Goal: Find specific page/section

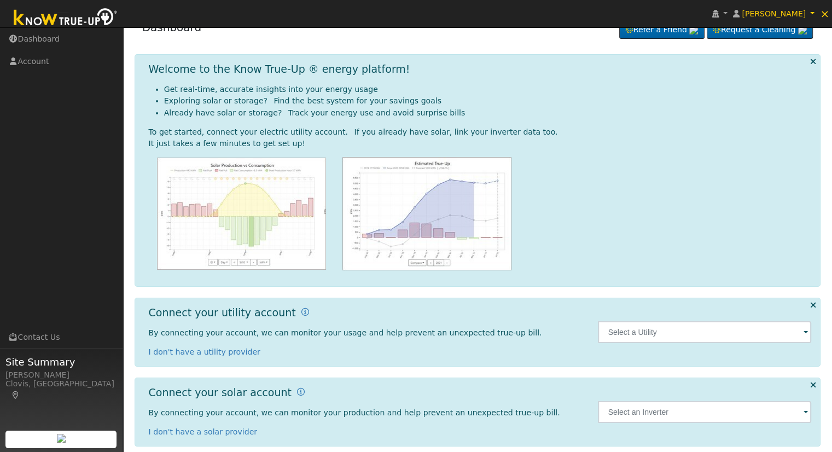
scroll to position [31, 0]
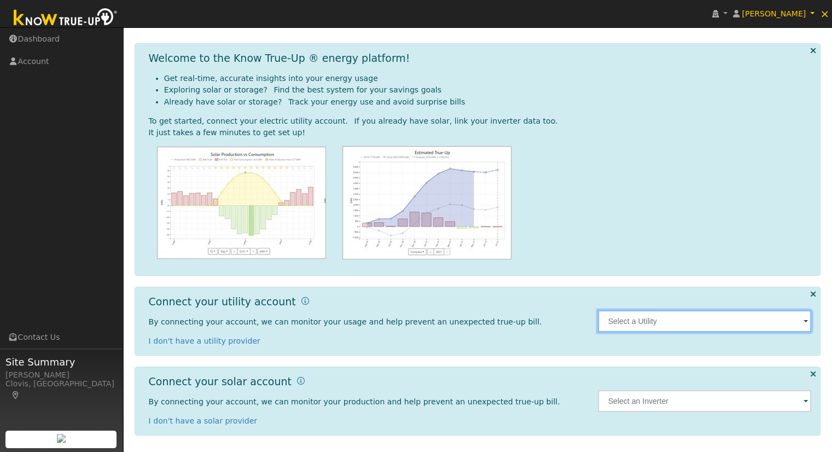
click at [659, 325] on input "text" at bounding box center [704, 321] width 213 height 22
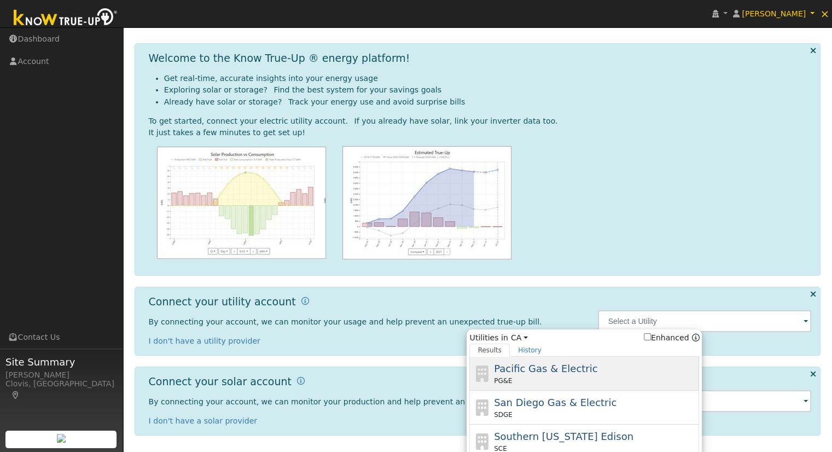
click at [582, 380] on div "PG&E" at bounding box center [595, 381] width 203 height 10
type input "PG&E"
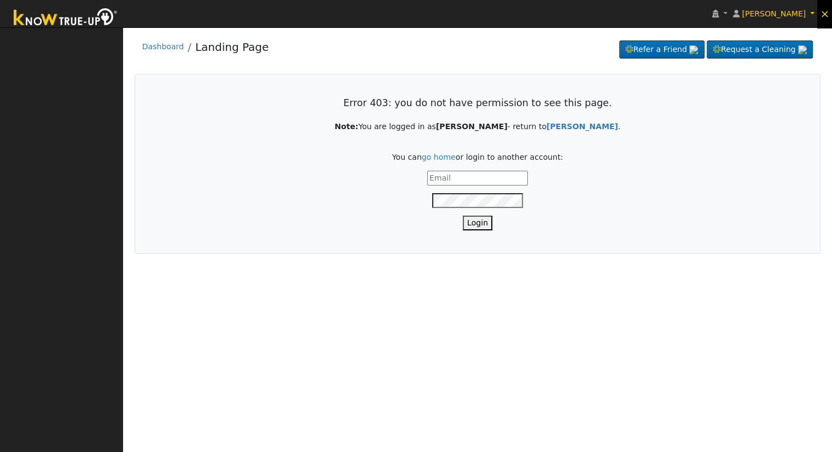
click at [826, 15] on span "×" at bounding box center [824, 13] width 9 height 13
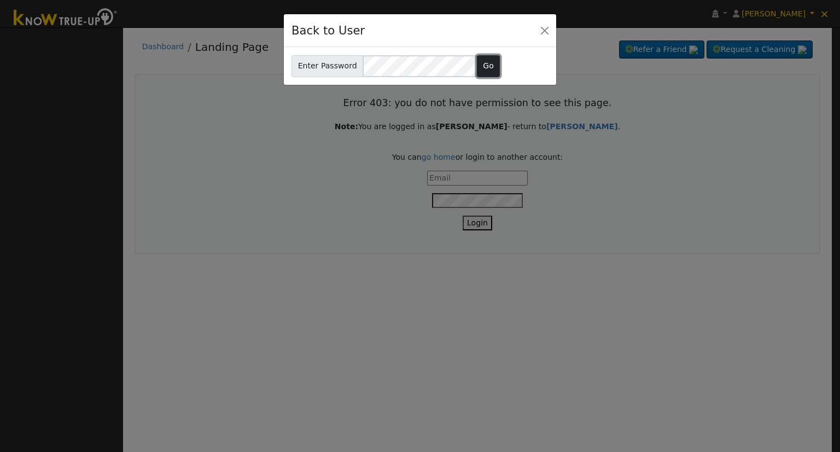
click at [477, 72] on button "Go" at bounding box center [489, 66] width 24 height 22
